Goal: Information Seeking & Learning: Learn about a topic

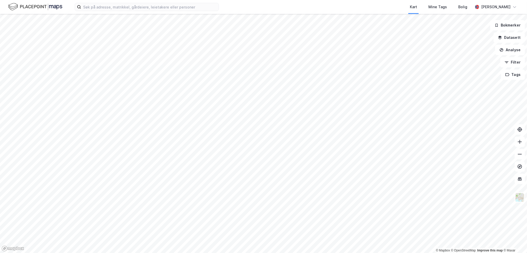
drag, startPoint x: 156, startPoint y: 216, endPoint x: 193, endPoint y: 265, distance: 61.5
click at [193, 253] on html "Kart Mine Tags Bolig Henrik Milde © Mapbox © OpenStreetMap Improve this map © M…" at bounding box center [263, 126] width 527 height 253
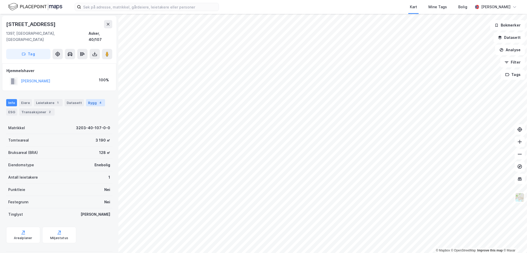
click at [98, 100] on div "4" at bounding box center [100, 102] width 5 height 5
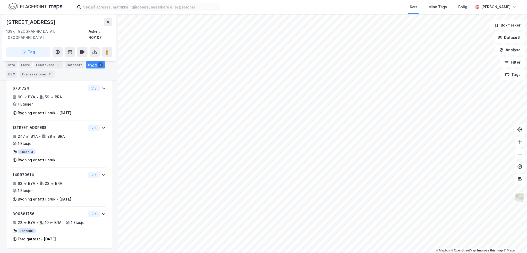
scroll to position [75, 0]
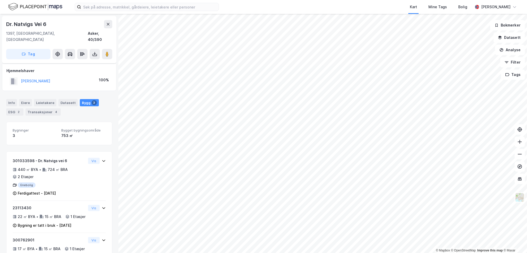
scroll to position [28, 0]
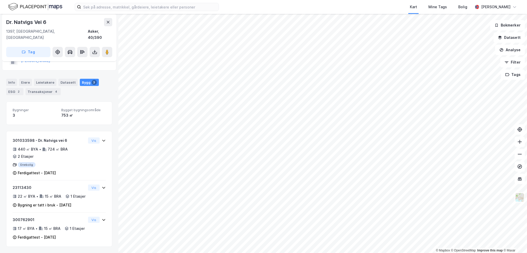
click at [15, 79] on div "Info" at bounding box center [11, 82] width 11 height 7
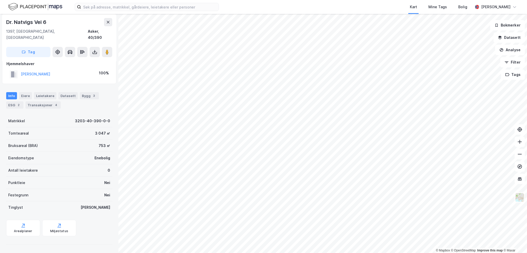
scroll to position [0, 0]
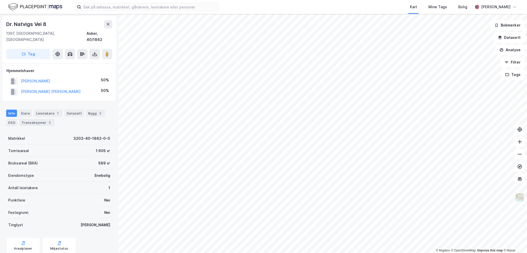
scroll to position [0, 0]
click at [91, 109] on div "Bygg 2" at bounding box center [95, 112] width 19 height 7
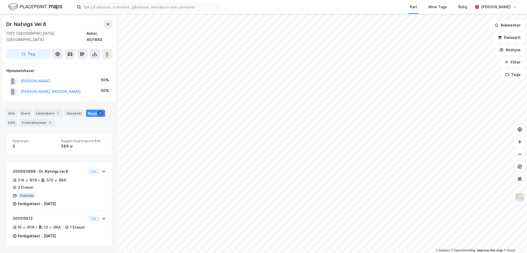
click at [30, 25] on div "Dr. Natvigs Vei 8" at bounding box center [26, 24] width 41 height 8
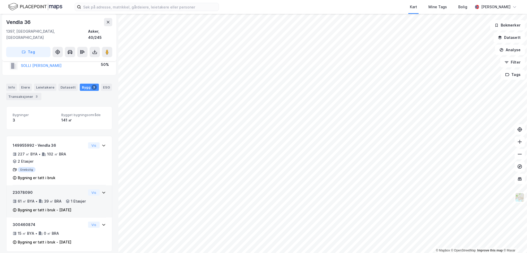
scroll to position [31, 0]
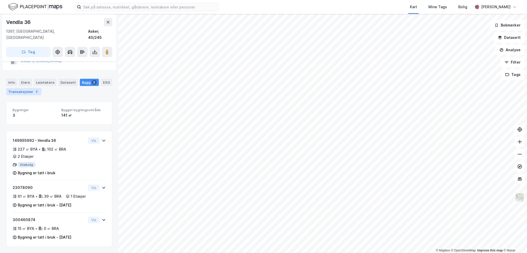
click at [25, 88] on div "Transaksjoner 3" at bounding box center [23, 91] width 35 height 7
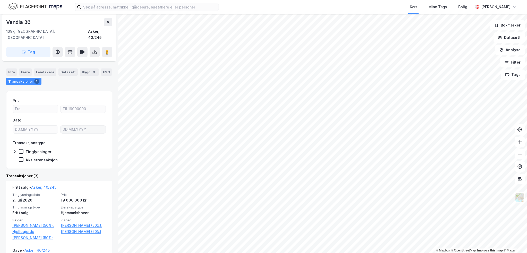
scroll to position [51, 0]
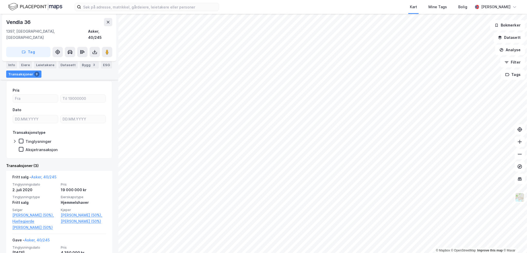
click at [17, 23] on div "Vendla 36" at bounding box center [18, 22] width 25 height 8
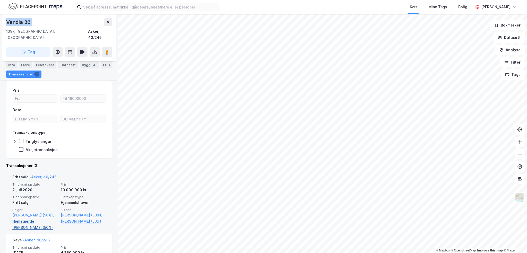
click at [25, 220] on link "Hjellegjerde Odd Henning (50%)" at bounding box center [34, 224] width 45 height 12
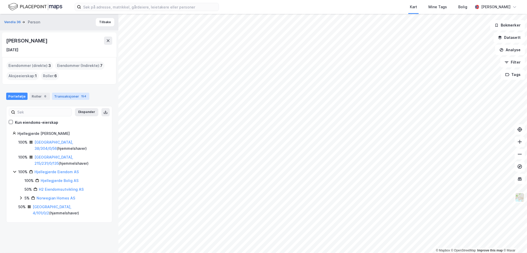
click at [80, 97] on div "154" at bounding box center [83, 96] width 7 height 5
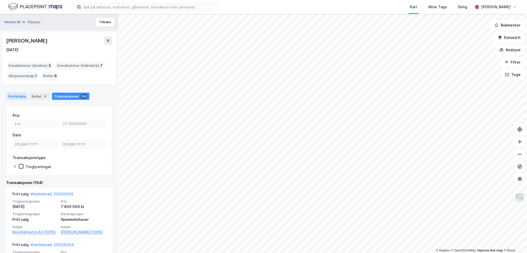
click at [22, 97] on div "Portefølje" at bounding box center [16, 96] width 21 height 7
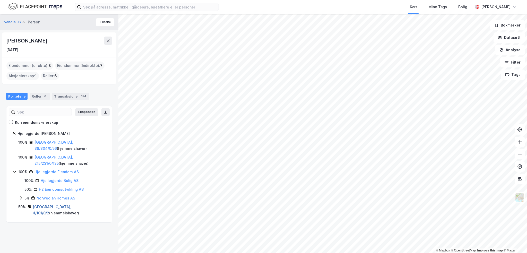
click at [45, 205] on link "Oslo, 4/101/0/2" at bounding box center [52, 210] width 39 height 11
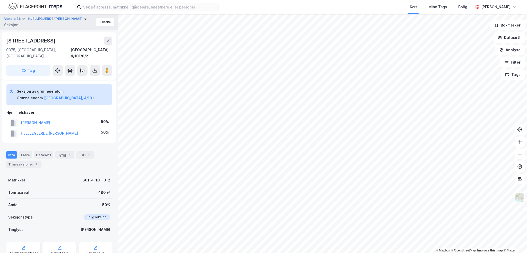
scroll to position [51, 0]
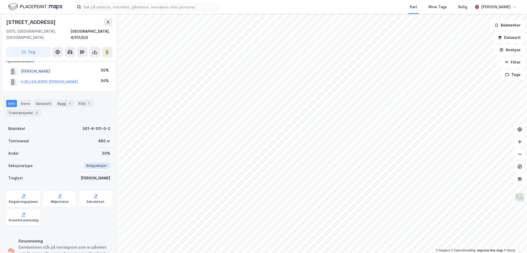
click at [0, 0] on button "HJELLEGJERDE JEANETTE" at bounding box center [0, 0] width 0 height 0
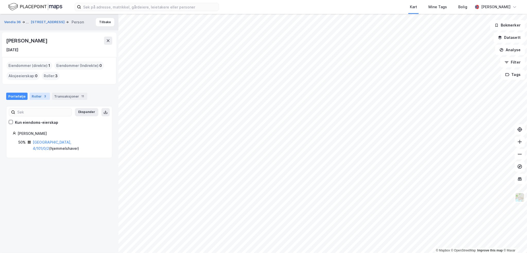
click at [38, 95] on div "Roller 3" at bounding box center [40, 96] width 20 height 7
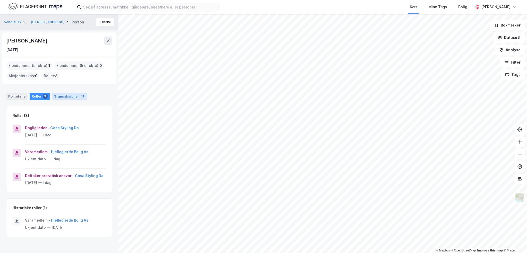
click at [69, 96] on div "Transaksjoner 11" at bounding box center [69, 96] width 35 height 7
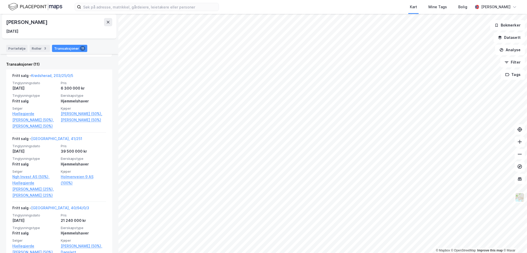
scroll to position [129, 0]
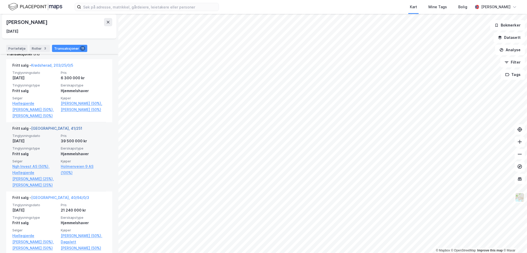
click at [47, 130] on link "Oslo, 41/251" at bounding box center [56, 128] width 51 height 4
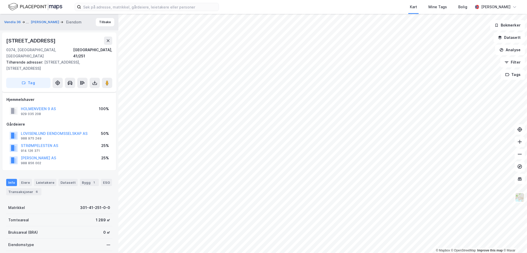
scroll to position [51, 0]
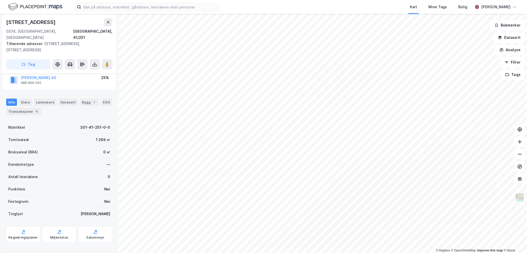
click at [34, 109] on div "6" at bounding box center [36, 111] width 5 height 5
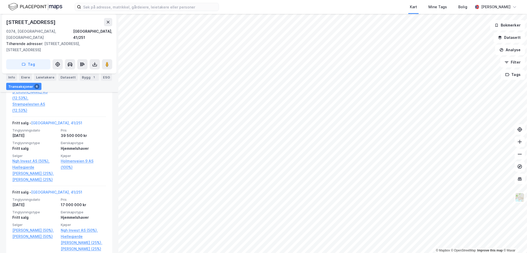
scroll to position [286, 0]
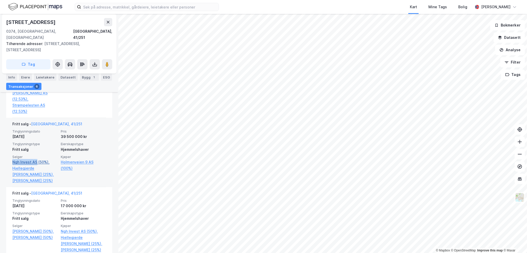
drag, startPoint x: 9, startPoint y: 150, endPoint x: 36, endPoint y: 150, distance: 27.0
click at [36, 150] on div "Fritt salg - Oslo, 41/251 Tinglysningsdato 16. mai 2022 Pris 39 500 000 kr Ting…" at bounding box center [59, 152] width 106 height 69
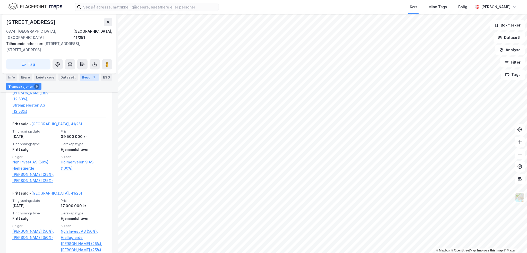
click at [87, 76] on div "Bygg 1" at bounding box center [89, 77] width 19 height 7
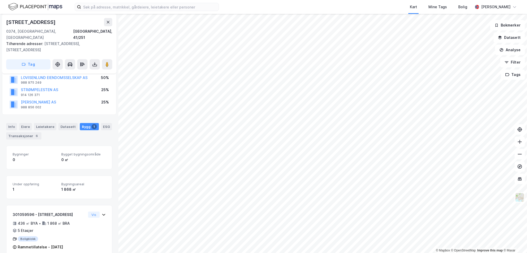
scroll to position [59, 0]
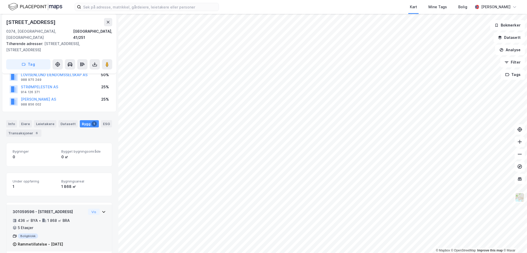
click at [78, 217] on div "436 ㎡ BYA • 1 868 ㎡ BRA • 5 Etasjer" at bounding box center [49, 223] width 73 height 13
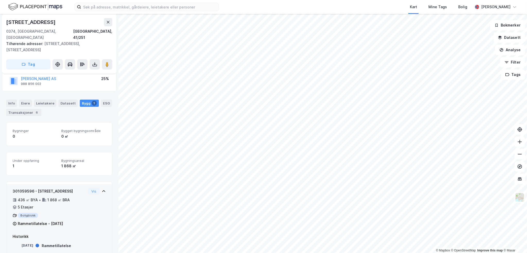
scroll to position [83, 0]
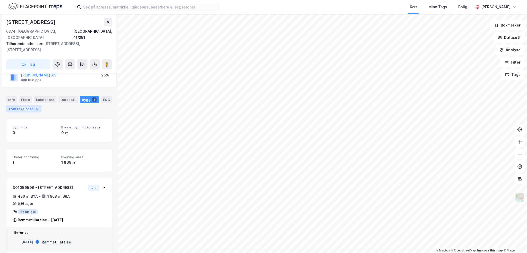
click at [25, 106] on div "Transaksjoner 6" at bounding box center [23, 108] width 35 height 7
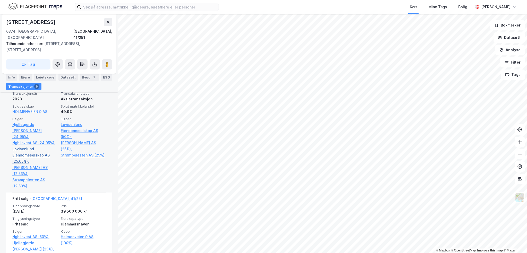
scroll to position [186, 0]
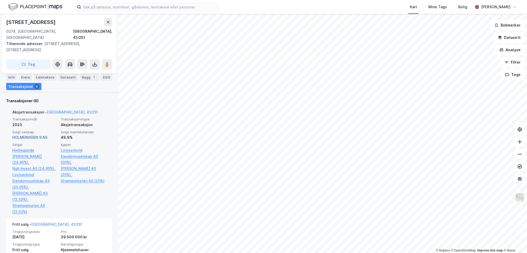
click at [33, 135] on link "HOLMENVEIEN 9 AS" at bounding box center [29, 137] width 35 height 4
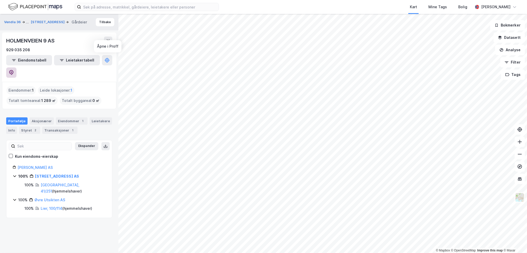
click at [14, 70] on icon at bounding box center [11, 72] width 5 height 5
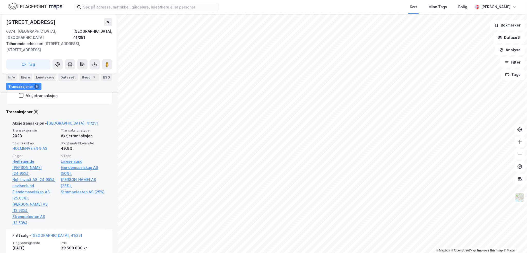
scroll to position [226, 0]
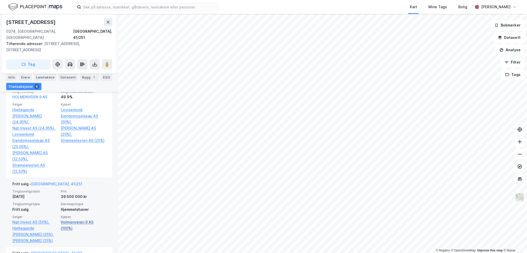
click at [70, 219] on link "Holmenveien 9 AS (100%)" at bounding box center [83, 225] width 45 height 12
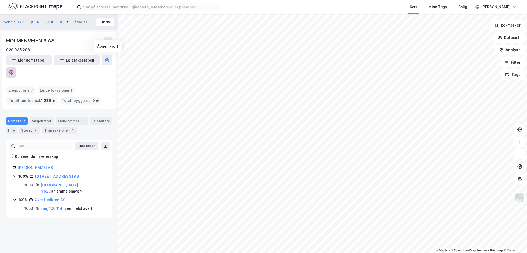
click at [16, 67] on button at bounding box center [11, 72] width 10 height 10
click at [79, 205] on div "Vendla 36 ... Holmenveien 9a Gårdeier Tilbake HOLMENVEIEN 9 AS 929 035 208 Eien…" at bounding box center [59, 133] width 118 height 239
click at [23, 40] on div "HOLMENVEIEN 9 AS" at bounding box center [30, 41] width 49 height 8
drag, startPoint x: 23, startPoint y: 40, endPoint x: 47, endPoint y: 42, distance: 23.5
click at [47, 42] on div "HOLMENVEIEN 9 AS" at bounding box center [30, 41] width 49 height 8
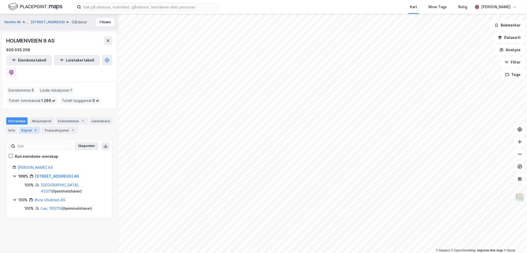
click at [33, 128] on div "2" at bounding box center [35, 130] width 5 height 5
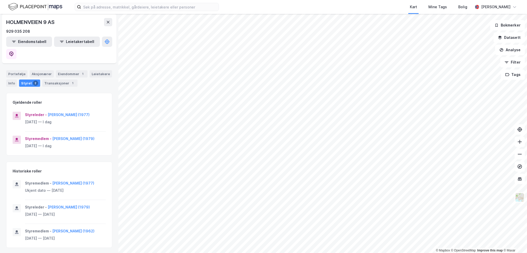
scroll to position [47, 0]
click at [0, 0] on button "Odd Henning Hjellegjerde (1962)" at bounding box center [0, 0] width 0 height 0
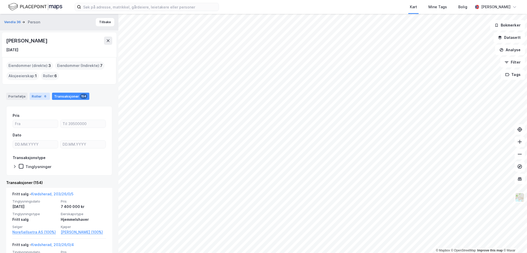
drag, startPoint x: 39, startPoint y: 92, endPoint x: 40, endPoint y: 96, distance: 3.7
click at [39, 93] on div "Roller 6" at bounding box center [40, 96] width 20 height 7
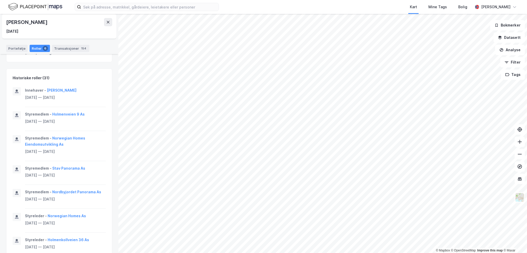
scroll to position [232, 0]
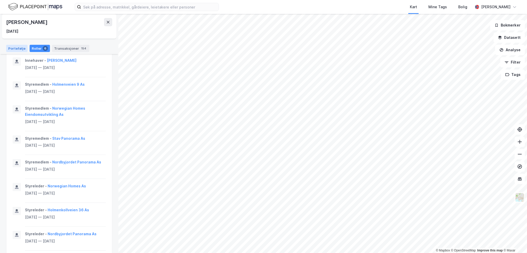
click at [24, 50] on div "Portefølje" at bounding box center [16, 48] width 21 height 7
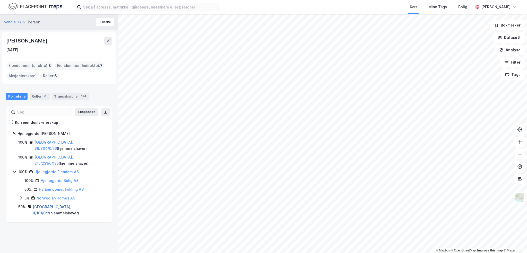
click at [47, 205] on link "Oslo, 4/101/0/2" at bounding box center [52, 210] width 39 height 11
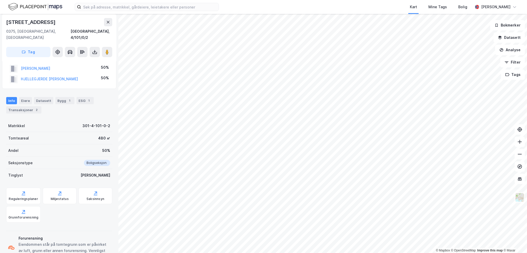
scroll to position [11, 0]
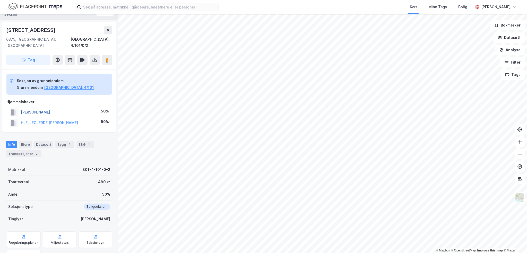
click at [0, 0] on button "HJELLEGJERDE JEANETTE" at bounding box center [0, 0] width 0 height 0
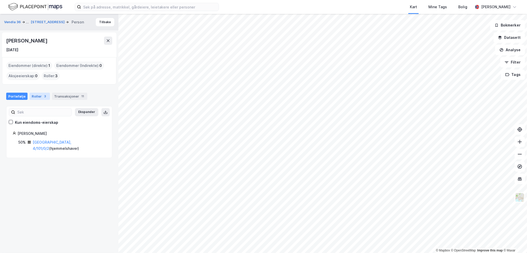
click at [37, 96] on div "Roller 3" at bounding box center [40, 96] width 20 height 7
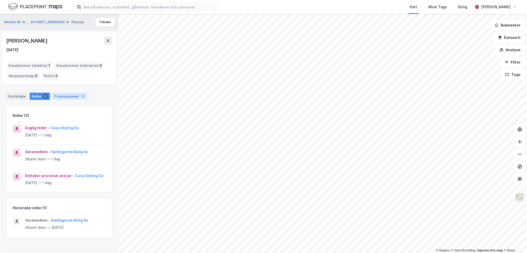
click at [81, 95] on div "Transaksjoner 11" at bounding box center [69, 96] width 35 height 7
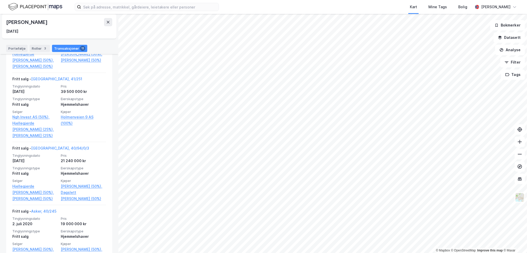
scroll to position [180, 0]
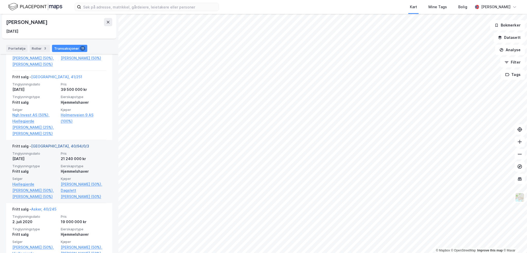
click at [52, 148] on link "Oslo, 40/94/0/3" at bounding box center [60, 146] width 58 height 4
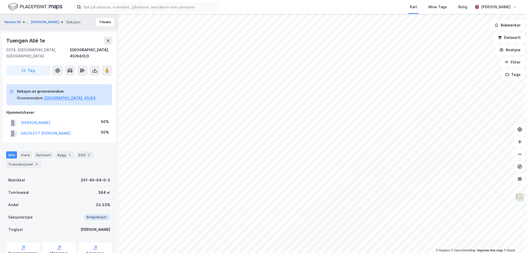
scroll to position [11, 0]
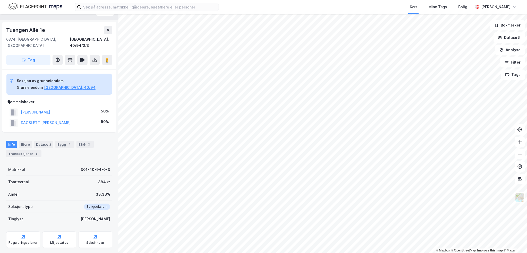
click at [24, 30] on div "Tuengen Allé 1e" at bounding box center [26, 30] width 40 height 8
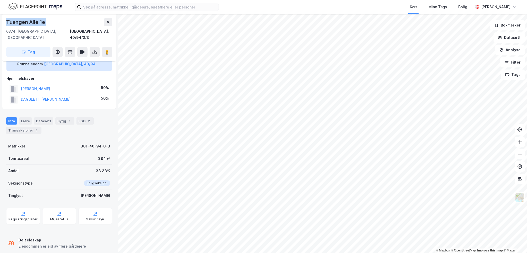
scroll to position [36, 0]
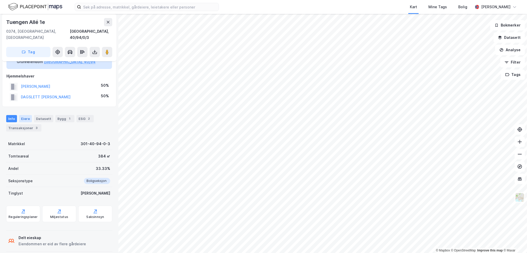
click at [23, 115] on div "Eiere" at bounding box center [25, 118] width 13 height 7
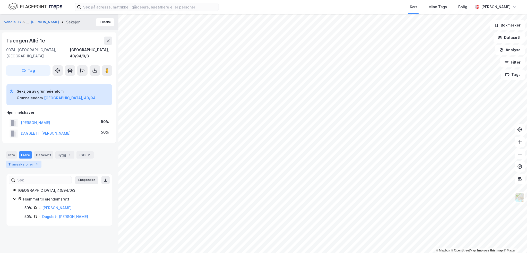
click at [28, 161] on div "Transaksjoner 3" at bounding box center [23, 164] width 35 height 7
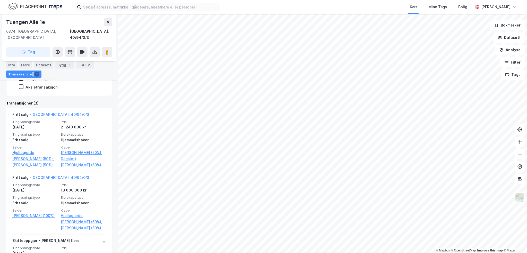
scroll to position [154, 0]
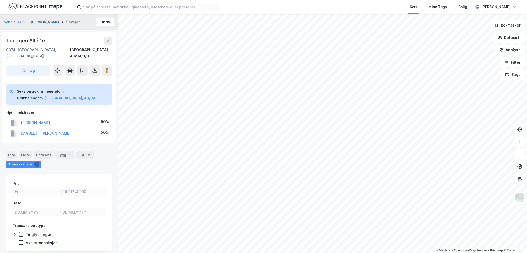
click at [60, 20] on button "HJELLEGJERDE JEANETTE" at bounding box center [45, 22] width 29 height 5
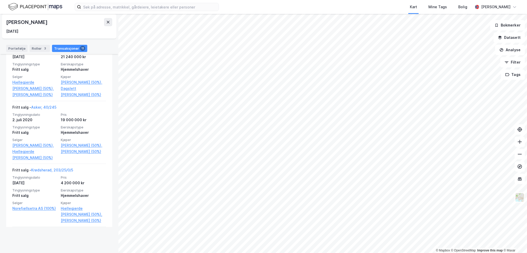
scroll to position [283, 0]
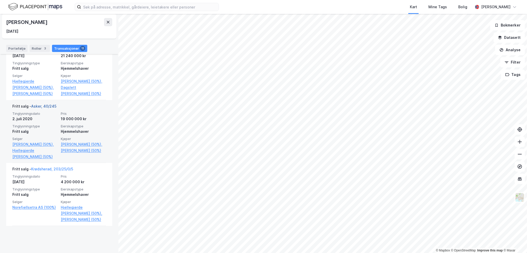
click at [47, 108] on link "Asker, 40/245" at bounding box center [43, 106] width 25 height 4
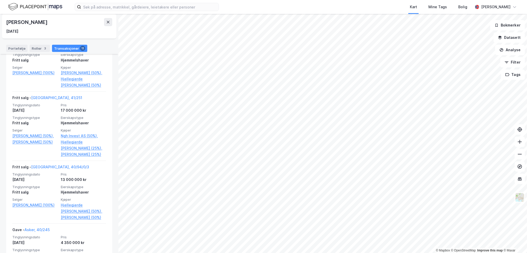
scroll to position [463, 0]
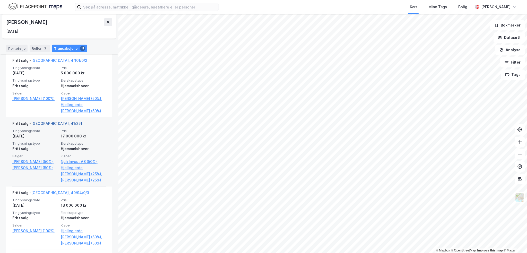
click at [43, 126] on link "Oslo, 41/251" at bounding box center [56, 123] width 51 height 4
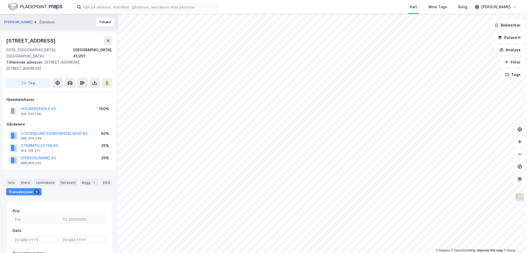
scroll to position [38, 0]
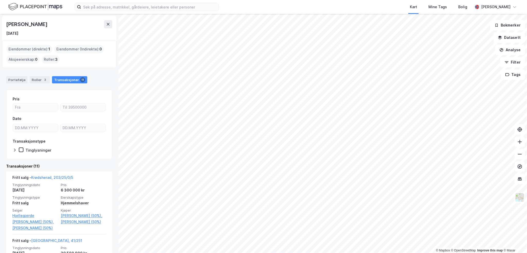
drag, startPoint x: 110, startPoint y: 147, endPoint x: 115, endPoint y: 48, distance: 98.4
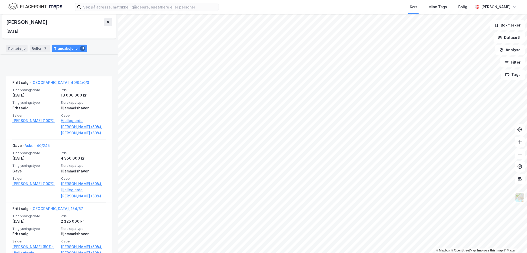
scroll to position [698, 0]
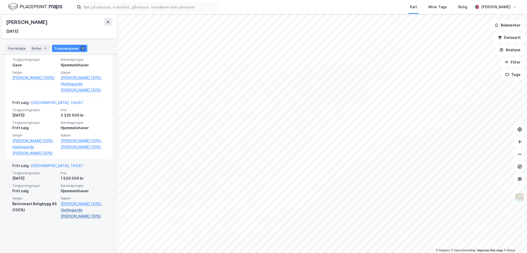
click at [76, 219] on link "Hjellegjerde Odd Henning (50%)" at bounding box center [83, 213] width 45 height 12
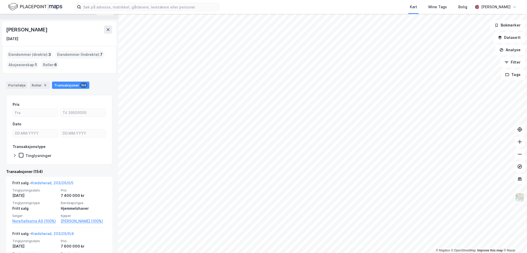
scroll to position [7, 0]
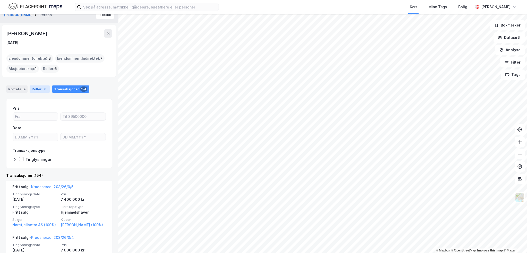
click at [31, 89] on div "Roller 6" at bounding box center [40, 88] width 20 height 7
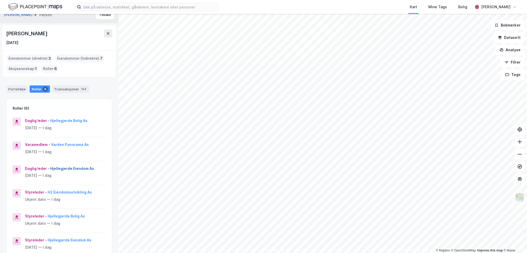
scroll to position [59, 0]
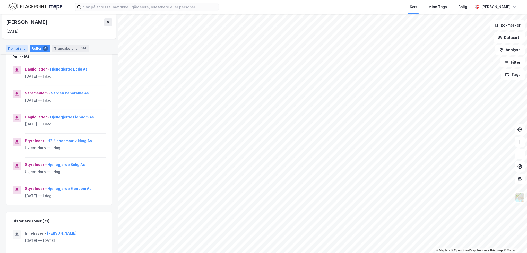
click at [19, 48] on div "Portefølje" at bounding box center [16, 48] width 21 height 7
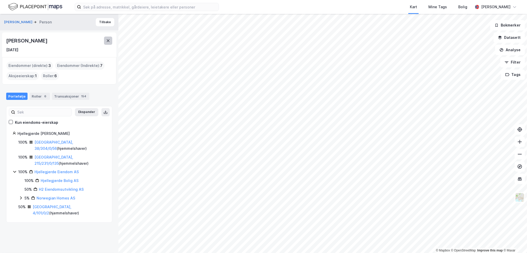
click at [109, 38] on button at bounding box center [108, 41] width 8 height 8
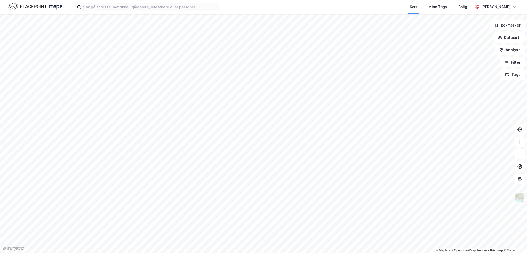
click at [520, 195] on img at bounding box center [520, 197] width 10 height 10
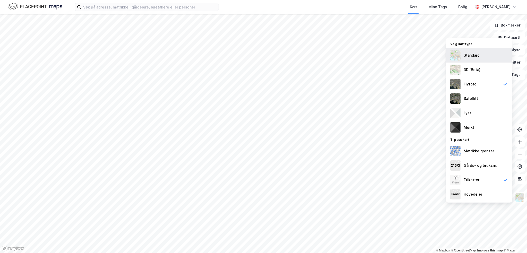
click at [486, 57] on div "Standard" at bounding box center [479, 55] width 66 height 14
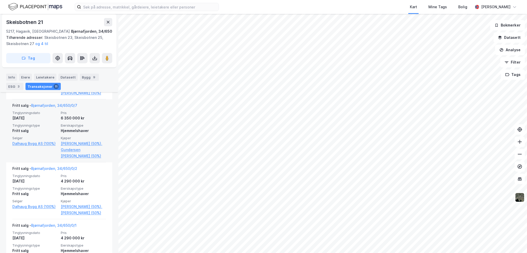
scroll to position [291, 0]
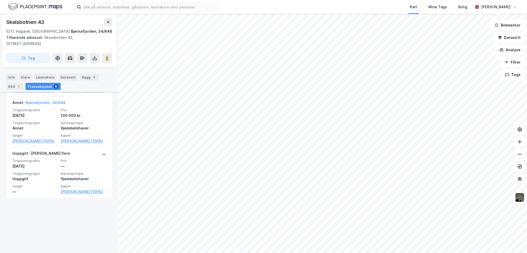
scroll to position [389, 0]
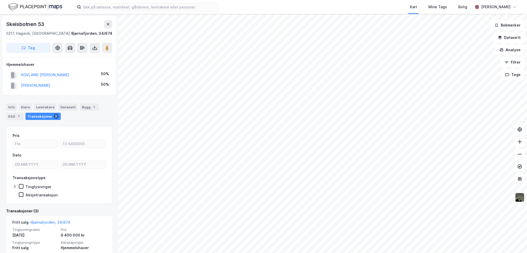
click at [37, 82] on div "TOKHEIM ROBERT" at bounding box center [35, 85] width 29 height 6
click at [0, 0] on button "TOKHEIM ROBERT" at bounding box center [0, 0] width 0 height 0
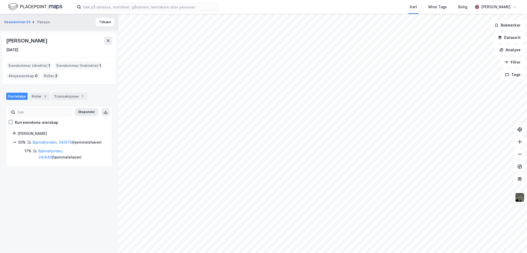
click at [21, 43] on div "Robert Tokheim" at bounding box center [27, 41] width 42 height 8
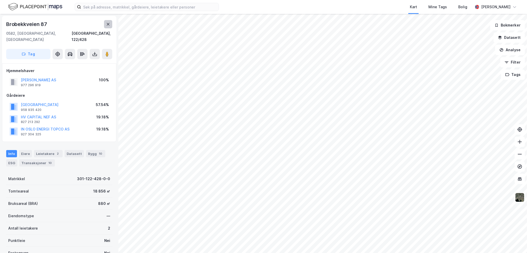
click at [111, 24] on button at bounding box center [108, 24] width 8 height 8
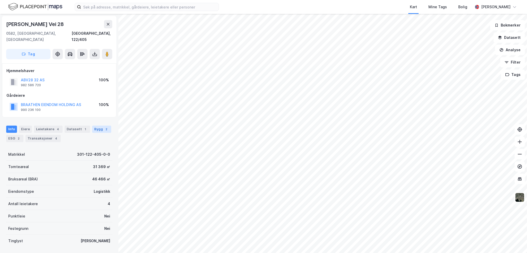
click at [95, 126] on div "Bygg 2" at bounding box center [101, 129] width 19 height 7
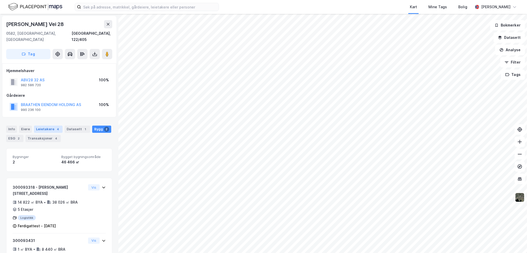
click at [49, 126] on div "Leietakere 4" at bounding box center [48, 129] width 29 height 7
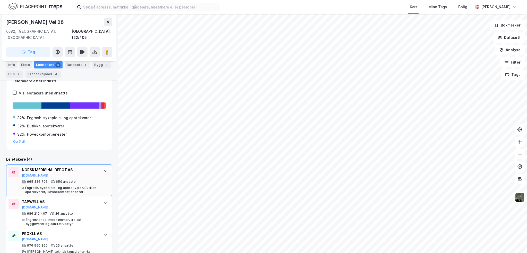
scroll to position [112, 0]
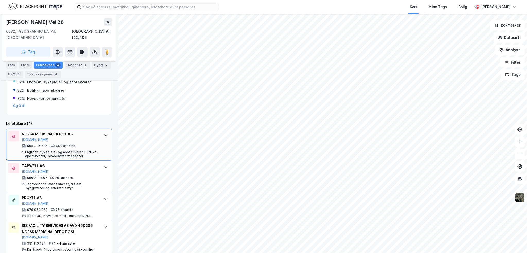
click at [92, 144] on div "965 336 796 659 ansatte [PERSON_NAME]. sykepleie- og apotekvarer, Butikkh. apot…" at bounding box center [60, 151] width 77 height 14
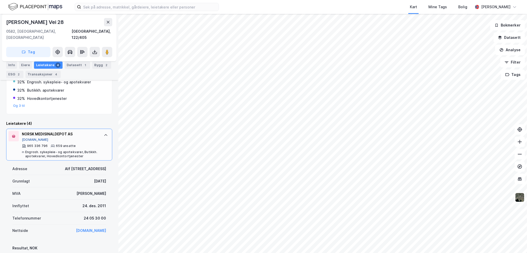
click at [28, 138] on button "[DOMAIN_NAME]" at bounding box center [35, 140] width 27 height 4
click at [107, 22] on icon at bounding box center [108, 22] width 4 height 4
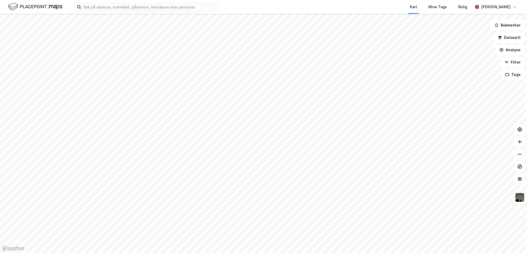
click at [521, 199] on img at bounding box center [520, 197] width 10 height 10
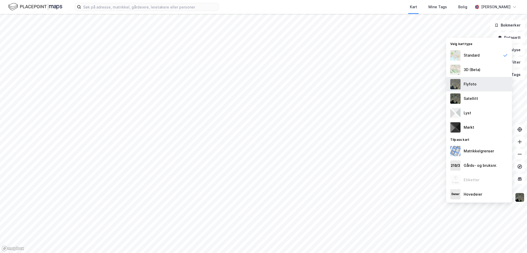
click at [479, 87] on div "Flyfoto" at bounding box center [479, 84] width 66 height 14
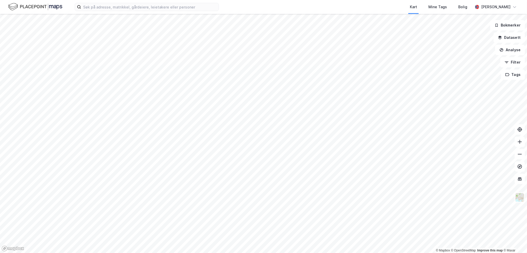
drag, startPoint x: 227, startPoint y: 126, endPoint x: 225, endPoint y: 253, distance: 127.7
click at [225, 253] on html "Kart Mine Tags Bolig [PERSON_NAME] © Mapbox © OpenStreetMap Improve this map © …" at bounding box center [263, 126] width 527 height 253
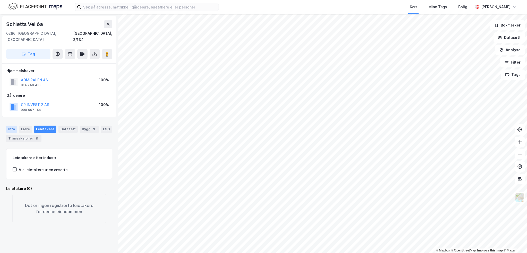
click at [13, 126] on div "Info" at bounding box center [11, 129] width 11 height 7
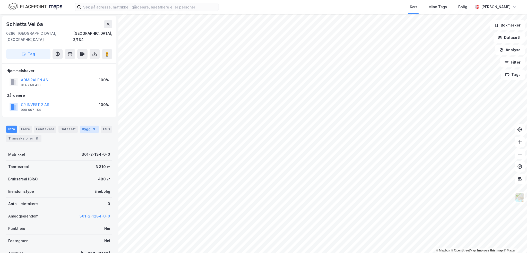
click at [92, 127] on div "3" at bounding box center [94, 129] width 5 height 5
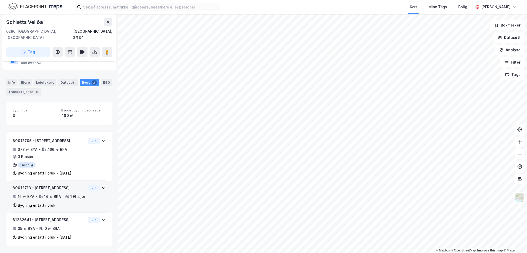
scroll to position [16, 0]
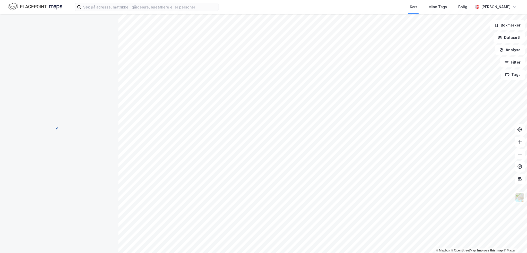
scroll to position [1, 0]
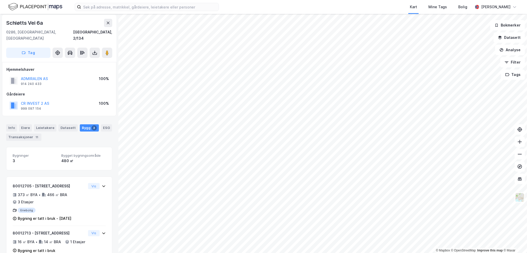
click at [21, 23] on div "Schiøtts Vei 6a" at bounding box center [25, 23] width 38 height 8
click at [22, 23] on div "Schiøtts Vei 6a" at bounding box center [25, 23] width 38 height 8
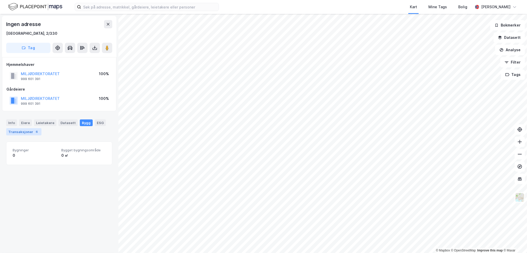
click at [29, 133] on div "Transaksjoner 6" at bounding box center [23, 131] width 35 height 7
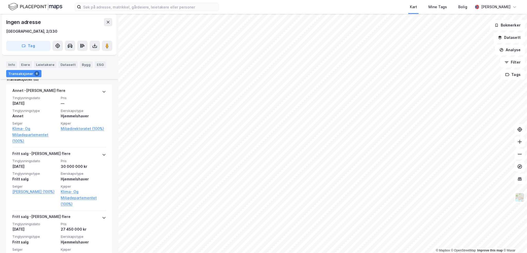
scroll to position [154, 0]
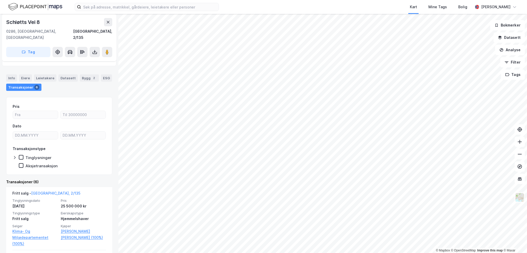
scroll to position [26, 0]
click at [92, 74] on div "2" at bounding box center [94, 76] width 5 height 5
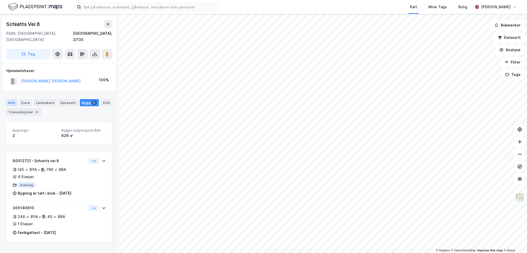
click at [14, 99] on div "Info" at bounding box center [11, 102] width 11 height 7
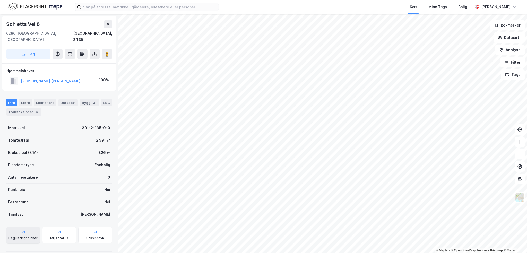
scroll to position [0, 0]
click at [28, 226] on div "Reguleringsplaner" at bounding box center [23, 234] width 34 height 16
click at [92, 100] on div "2" at bounding box center [94, 102] width 5 height 5
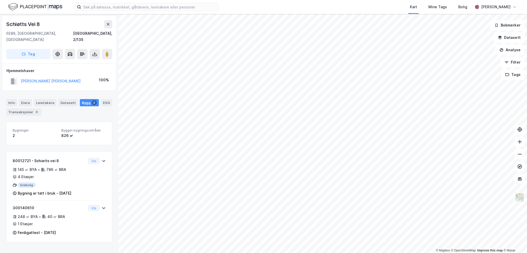
click at [419, 253] on html "Kart Mine Tags Bolig [PERSON_NAME] © Mapbox © OpenStreetMap Improve this map © …" at bounding box center [263, 126] width 527 height 253
click at [10, 99] on div "Info" at bounding box center [11, 102] width 11 height 7
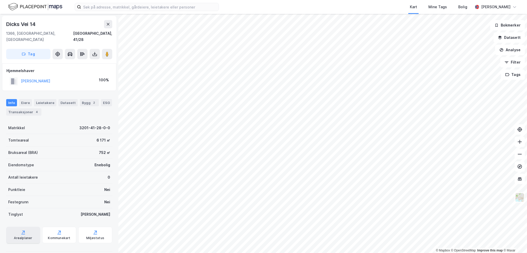
click at [27, 236] on div "Arealplaner" at bounding box center [23, 238] width 18 height 4
click at [22, 218] on div "Matrikkel 301-2-509-0-0 Tomteareal 6 297 ㎡ Bruksareal (BRA) 2 830 ㎡ Eiendomstyp…" at bounding box center [59, 187] width 106 height 132
click at [25, 230] on icon at bounding box center [23, 232] width 5 height 5
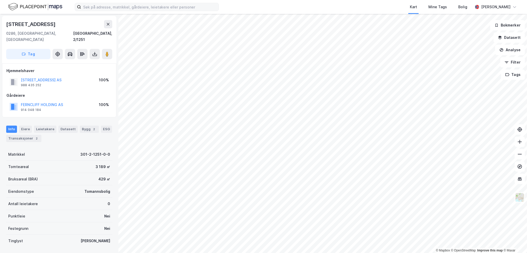
scroll to position [0, 0]
click at [24, 125] on div "Eiere" at bounding box center [25, 128] width 13 height 7
